Goal: Check status: Check status

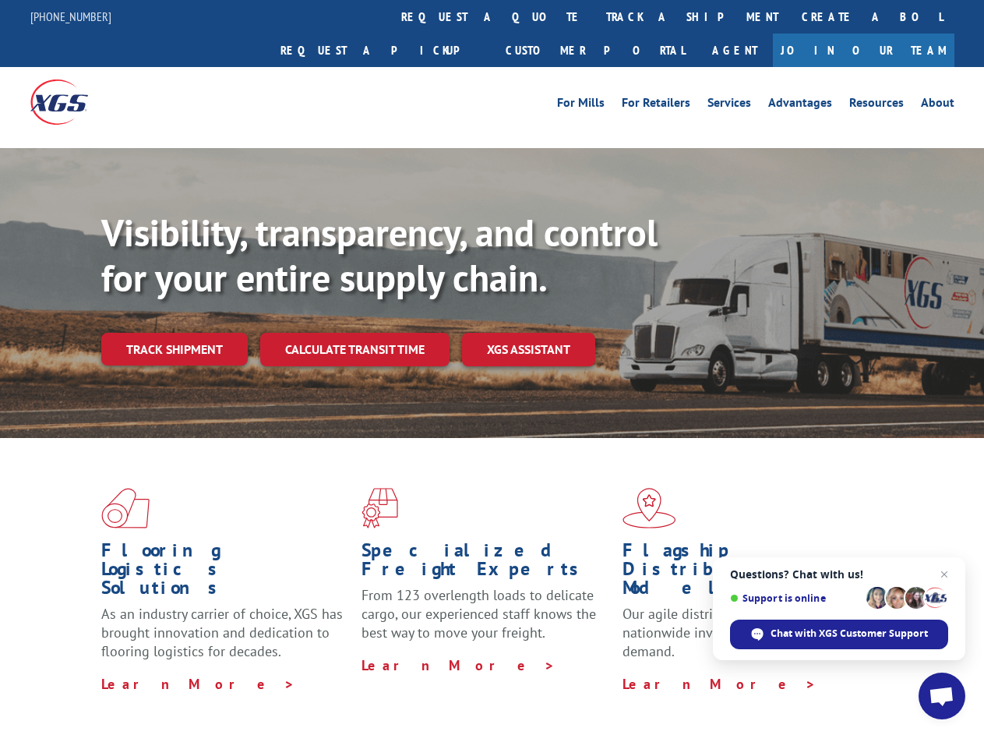
click at [492, 367] on div "Visibility, transparency, and control for your entire supply chain. Track shipm…" at bounding box center [542, 318] width 883 height 217
click at [595, 16] on link "track a shipment" at bounding box center [693, 17] width 196 height 34
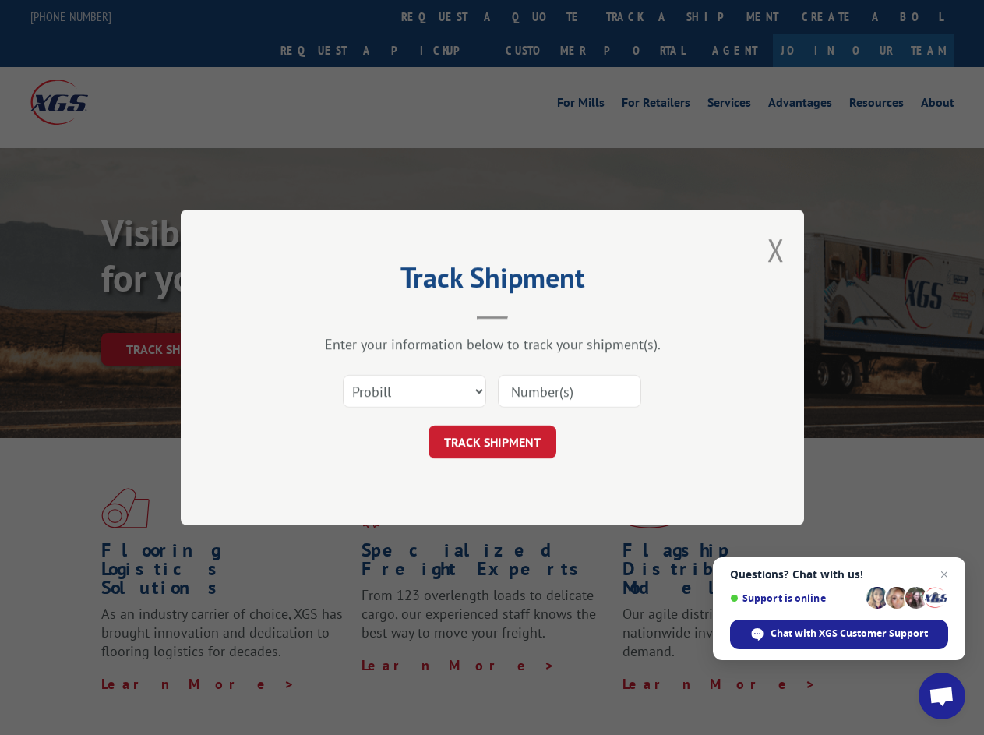
click at [544, 16] on div "Track Shipment Enter your information below to track your shipment(s). Select c…" at bounding box center [492, 367] width 984 height 735
click at [642, 16] on div "Track Shipment Enter your information below to track your shipment(s). Select c…" at bounding box center [492, 367] width 984 height 735
click at [174, 315] on div "Track Shipment Enter your information below to track your shipment(s). Select c…" at bounding box center [492, 367] width 984 height 735
click at [354, 315] on header "Track Shipment" at bounding box center [493, 293] width 468 height 53
click at [529, 315] on header "Track Shipment" at bounding box center [493, 293] width 468 height 53
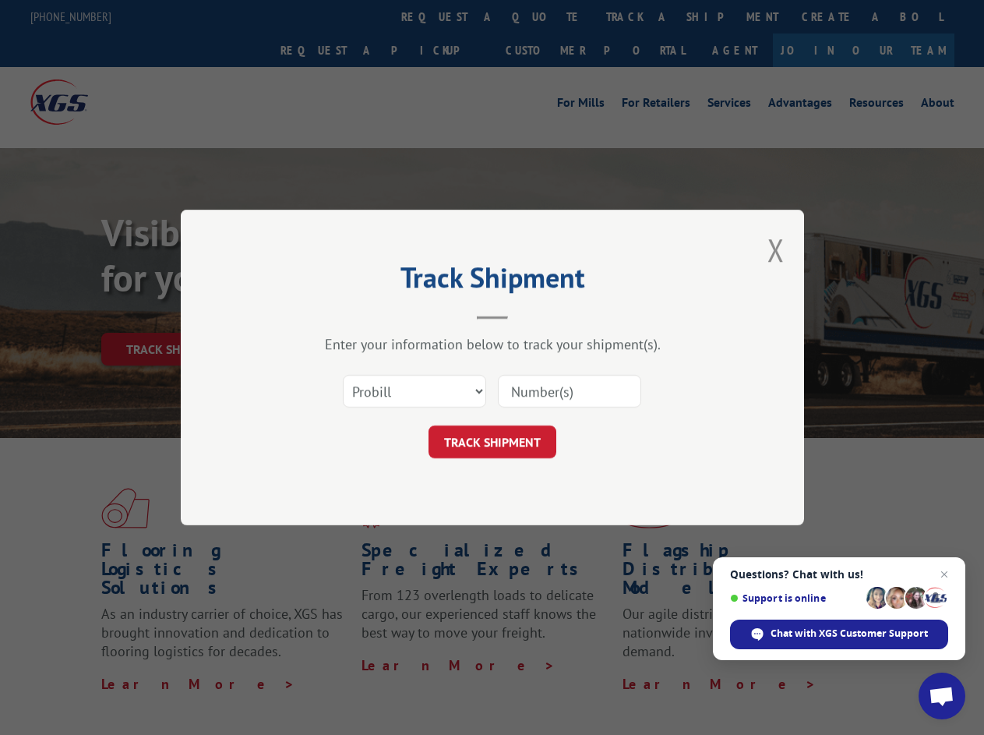
click at [942, 696] on span "Open chat" at bounding box center [942, 698] width 26 height 22
